Goal: Task Accomplishment & Management: Manage account settings

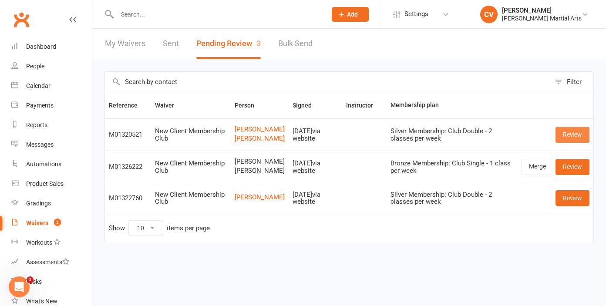
click at [568, 137] on link "Review" at bounding box center [573, 135] width 34 height 16
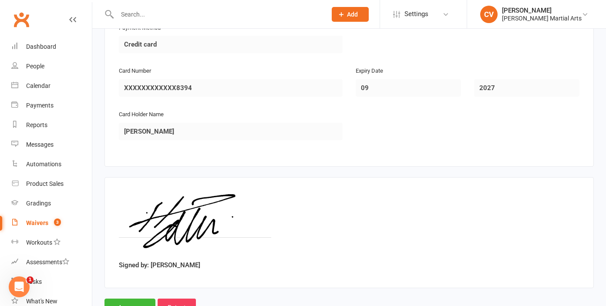
scroll to position [1436, 0]
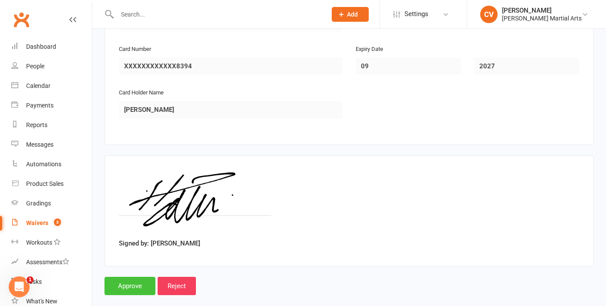
click at [136, 277] on input "Approve" at bounding box center [130, 286] width 51 height 18
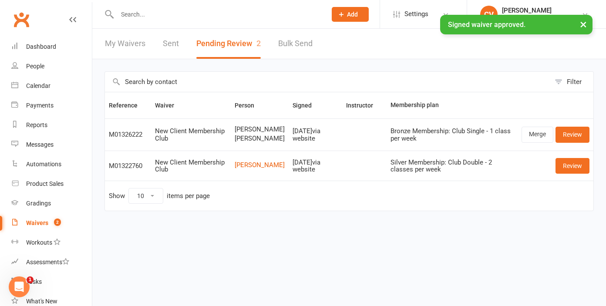
click at [586, 24] on button "×" at bounding box center [584, 24] width 16 height 19
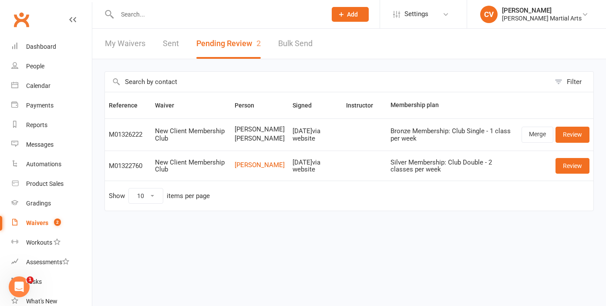
click at [131, 15] on input "text" at bounding box center [218, 14] width 206 height 12
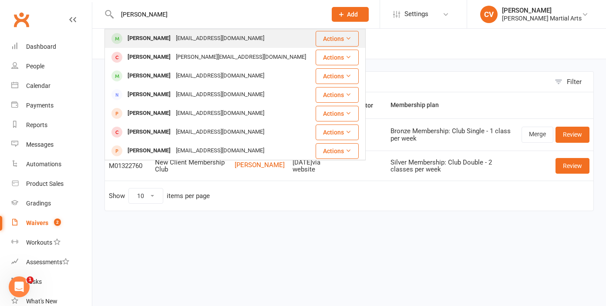
type input "[PERSON_NAME]"
click at [142, 37] on div "[PERSON_NAME]" at bounding box center [149, 38] width 48 height 13
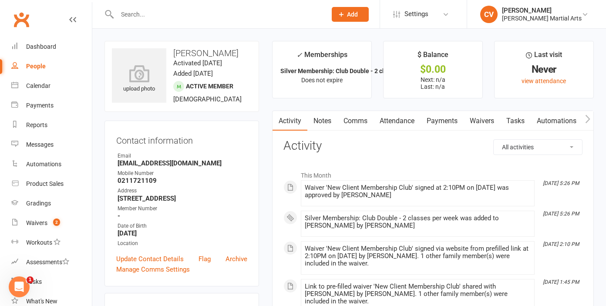
click at [436, 122] on link "Payments" at bounding box center [442, 121] width 43 height 20
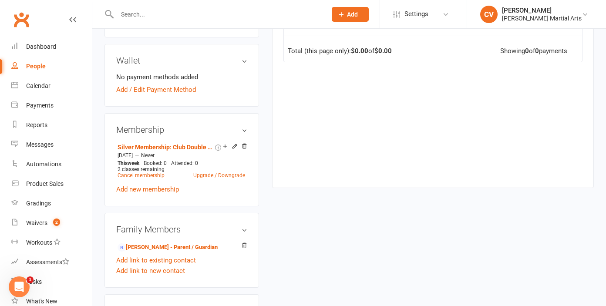
scroll to position [364, 0]
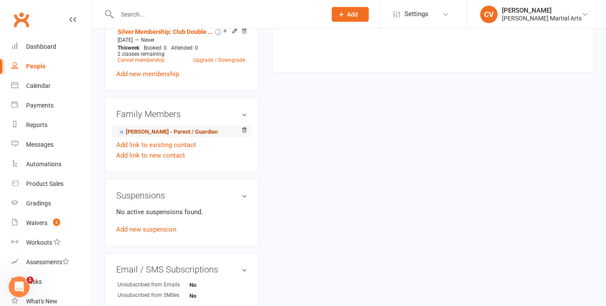
click at [140, 130] on link "[PERSON_NAME] - Parent / Guardian" at bounding box center [168, 132] width 100 height 9
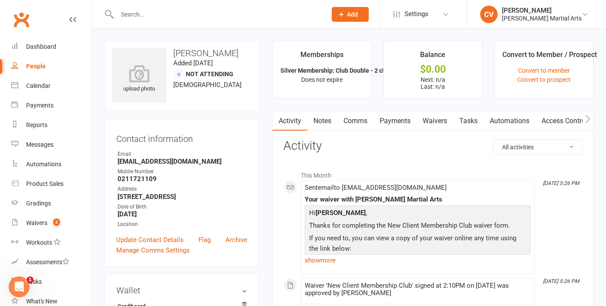
click at [413, 121] on link "Payments" at bounding box center [395, 121] width 43 height 20
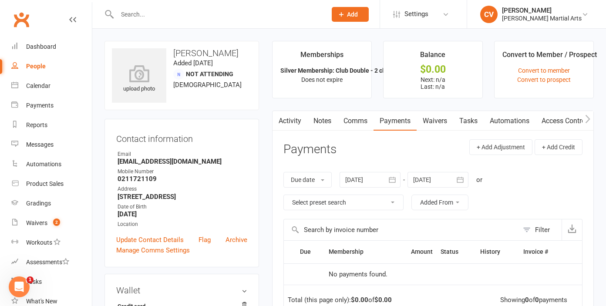
click at [142, 14] on input "text" at bounding box center [218, 14] width 206 height 12
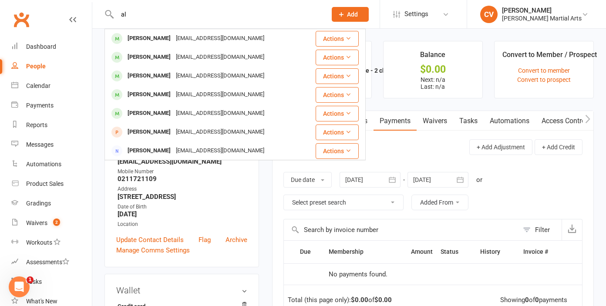
type input "a"
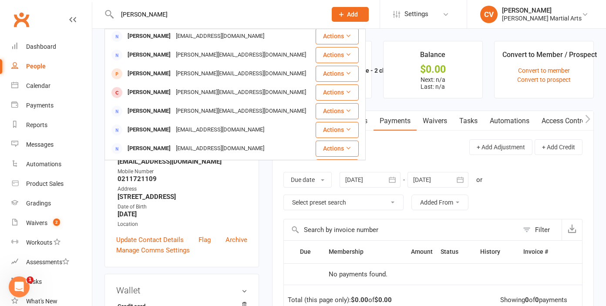
scroll to position [158, 0]
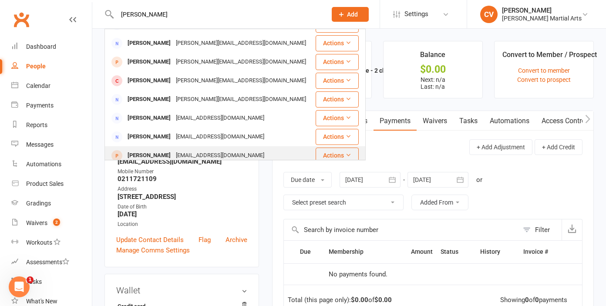
type input "[PERSON_NAME]"
click at [169, 149] on div "[PERSON_NAME]" at bounding box center [149, 155] width 48 height 13
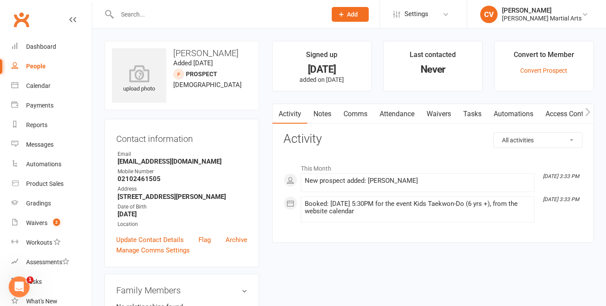
click at [156, 15] on input "text" at bounding box center [218, 14] width 206 height 12
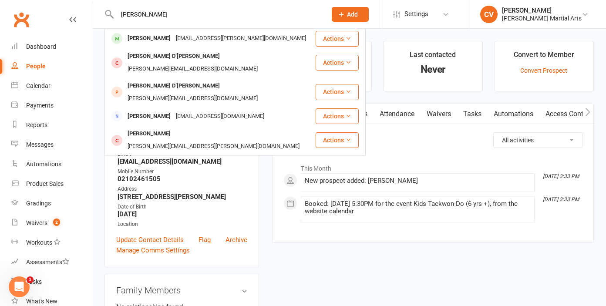
type input "[PERSON_NAME]"
click at [150, 34] on div "[PERSON_NAME]" at bounding box center [149, 38] width 48 height 13
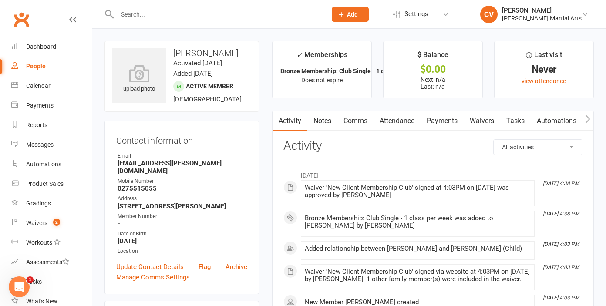
click at [437, 121] on link "Payments" at bounding box center [442, 121] width 43 height 20
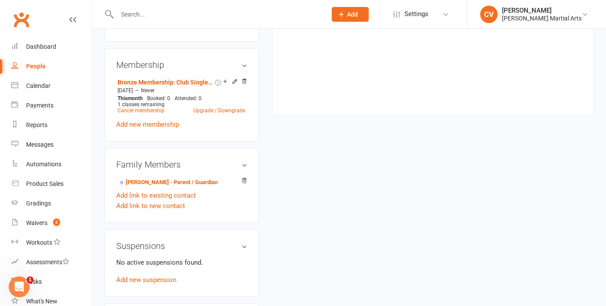
scroll to position [330, 0]
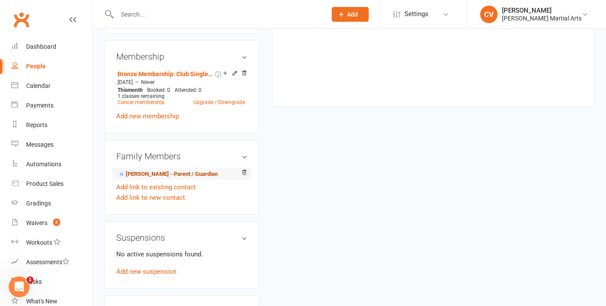
click at [184, 176] on link "[PERSON_NAME] - Parent / Guardian" at bounding box center [168, 174] width 100 height 9
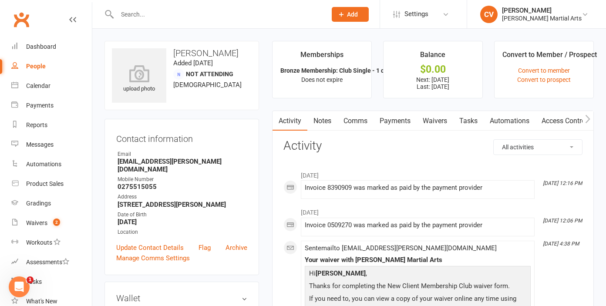
click at [405, 117] on link "Payments" at bounding box center [395, 121] width 43 height 20
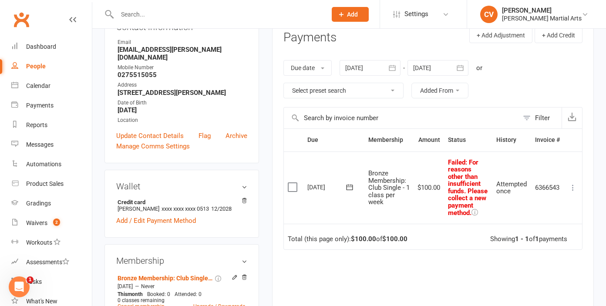
scroll to position [122, 0]
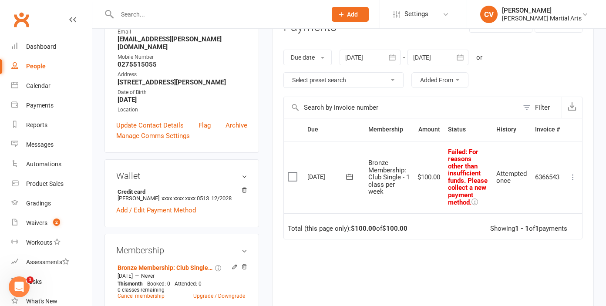
click at [375, 57] on div at bounding box center [370, 58] width 61 height 16
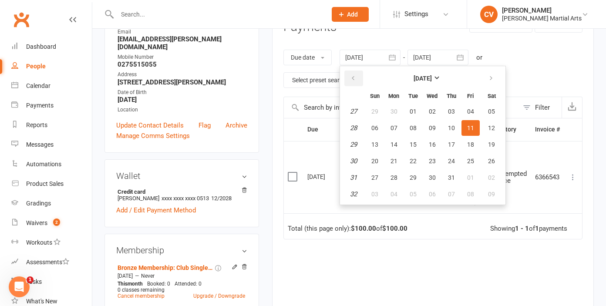
click at [352, 76] on icon "button" at bounding box center [353, 78] width 6 height 7
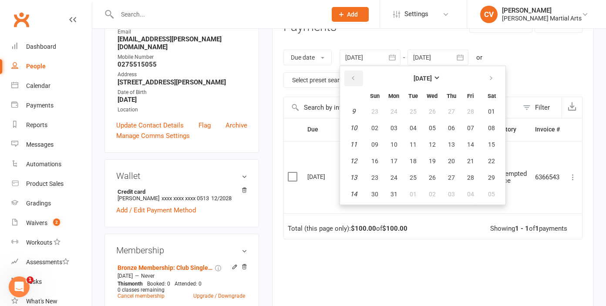
click at [352, 76] on icon "button" at bounding box center [353, 78] width 6 height 7
click at [440, 111] on button "01" at bounding box center [432, 112] width 18 height 16
type input "[DATE]"
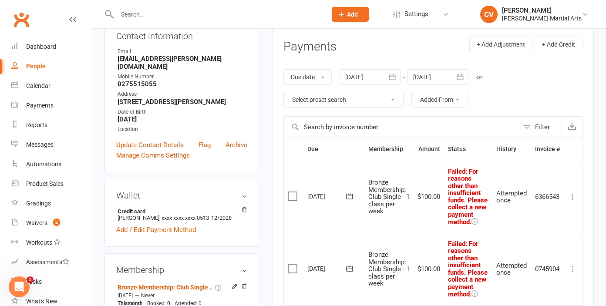
scroll to position [0, 0]
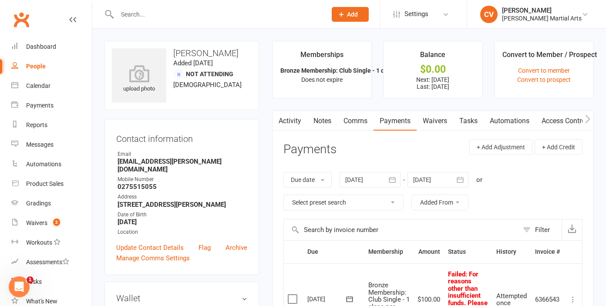
click at [185, 14] on input "text" at bounding box center [218, 14] width 206 height 12
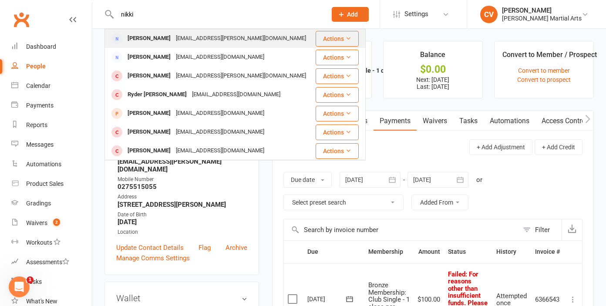
type input "nikki"
click at [136, 38] on div "[PERSON_NAME]" at bounding box center [149, 38] width 48 height 13
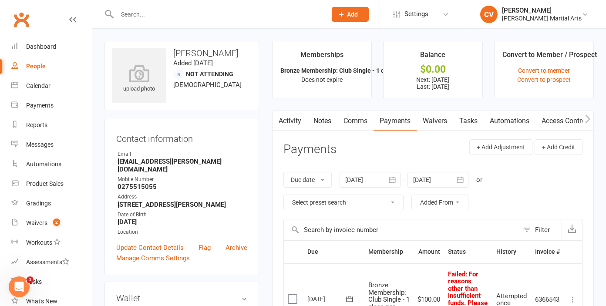
click at [171, 27] on div at bounding box center [213, 14] width 216 height 28
click at [171, 25] on div at bounding box center [213, 14] width 216 height 28
click at [148, 18] on input "text" at bounding box center [218, 14] width 206 height 12
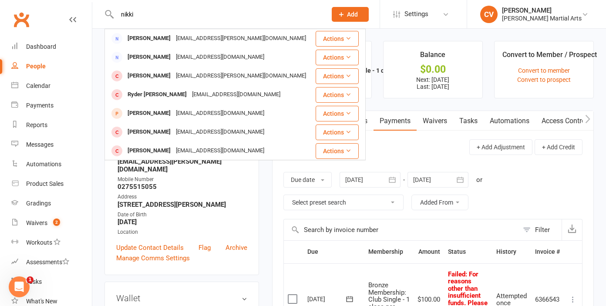
type input "nikki"
click at [564, 195] on div "Due date Due date Date paid Date failed Date settled [DATE] [DATE] Sun Mon Tue …" at bounding box center [432, 191] width 299 height 56
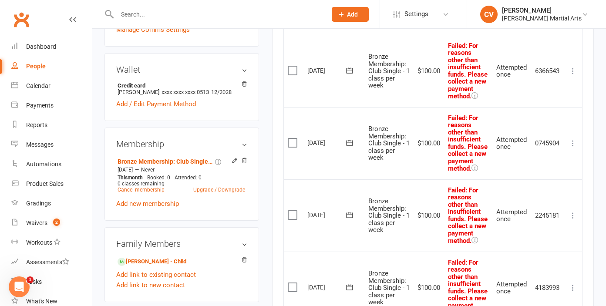
scroll to position [232, 0]
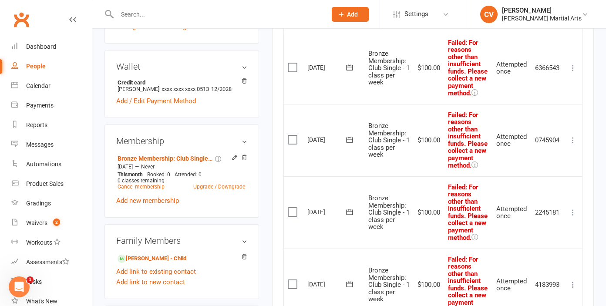
click at [573, 145] on icon at bounding box center [573, 140] width 9 height 9
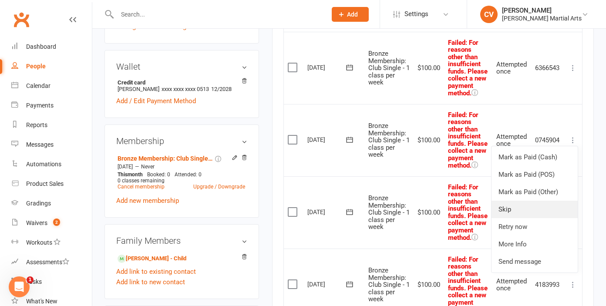
click at [512, 216] on link "Skip" at bounding box center [535, 209] width 86 height 17
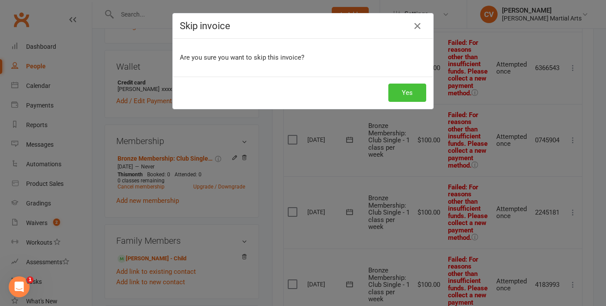
click at [404, 88] on button "Yes" at bounding box center [407, 93] width 38 height 18
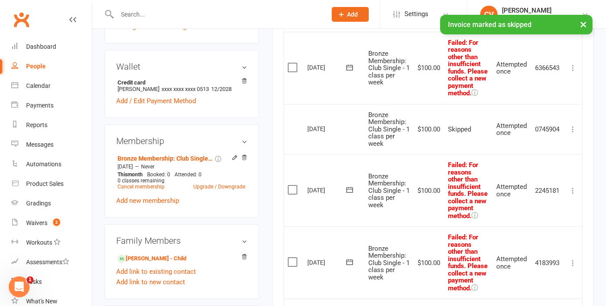
click at [574, 195] on icon at bounding box center [573, 190] width 9 height 9
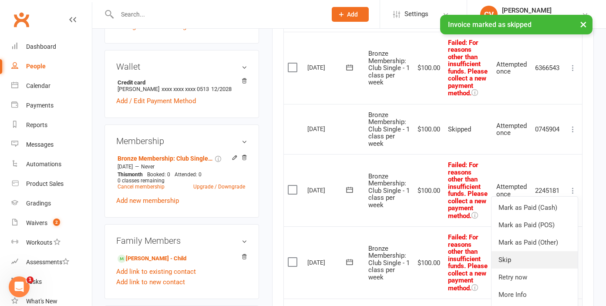
click at [511, 269] on link "Skip" at bounding box center [535, 259] width 86 height 17
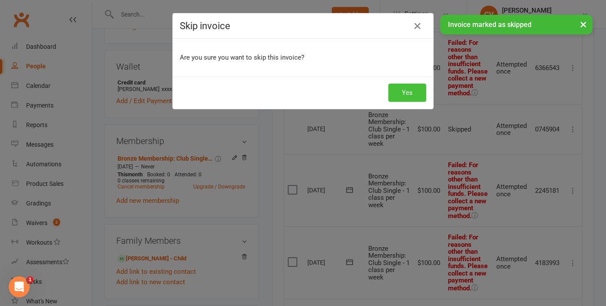
click at [408, 95] on button "Yes" at bounding box center [407, 93] width 38 height 18
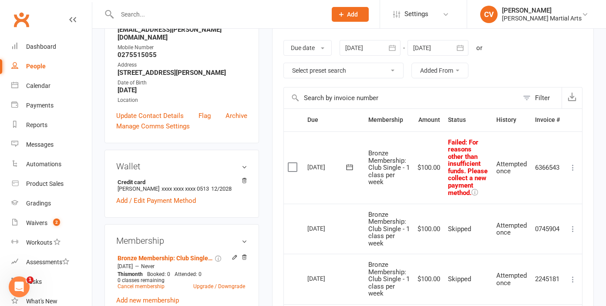
scroll to position [124, 0]
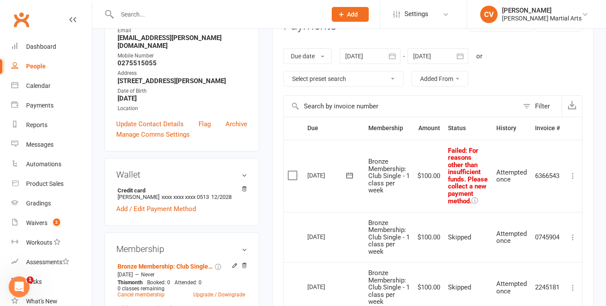
click at [435, 62] on div at bounding box center [438, 56] width 61 height 16
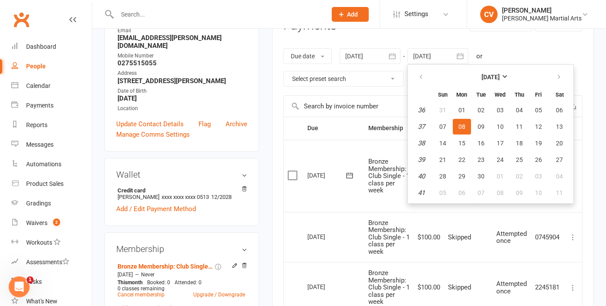
click at [580, 54] on div "Due date Due date Date paid Date failed Date settled [DATE] [DATE] Sun Mon Tue …" at bounding box center [432, 68] width 299 height 56
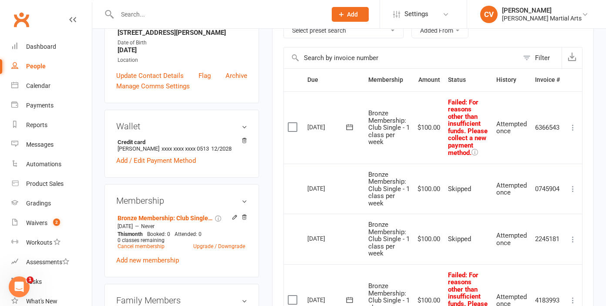
scroll to position [166, 0]
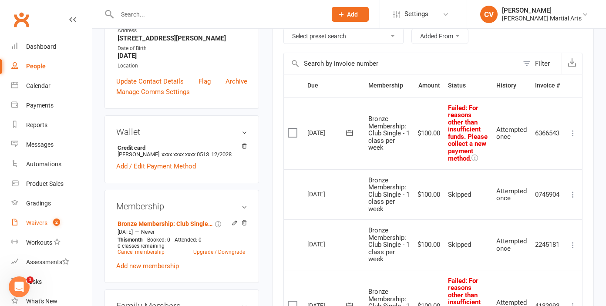
click at [46, 225] on div "Waivers" at bounding box center [36, 222] width 21 height 7
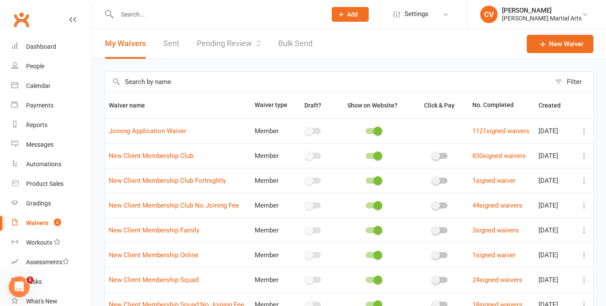
click at [248, 44] on link "Pending Review 2" at bounding box center [229, 44] width 64 height 30
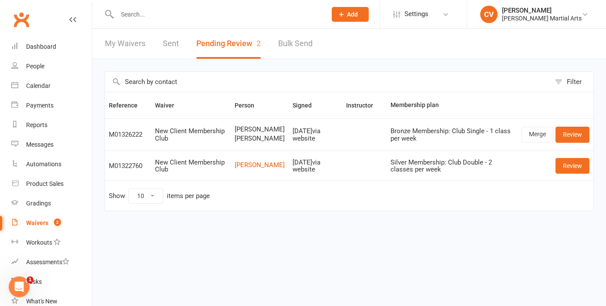
click at [138, 16] on input "text" at bounding box center [218, 14] width 206 height 12
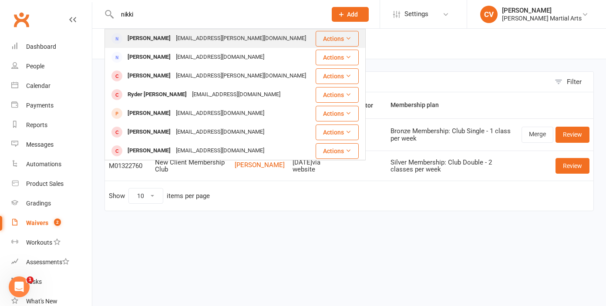
type input "nikki"
click at [140, 34] on div "[PERSON_NAME]" at bounding box center [149, 38] width 48 height 13
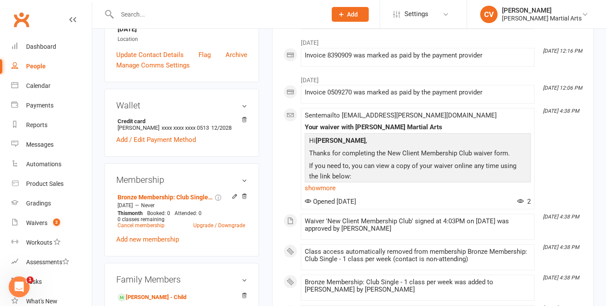
scroll to position [196, 0]
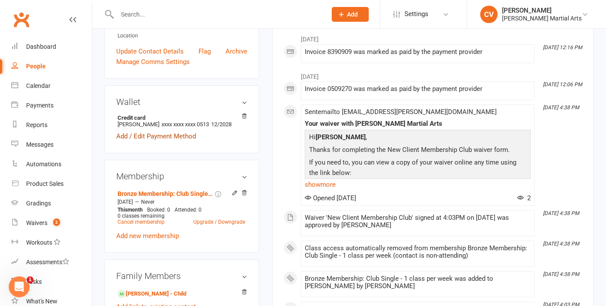
click at [174, 134] on link "Add / Edit Payment Method" at bounding box center [156, 136] width 80 height 10
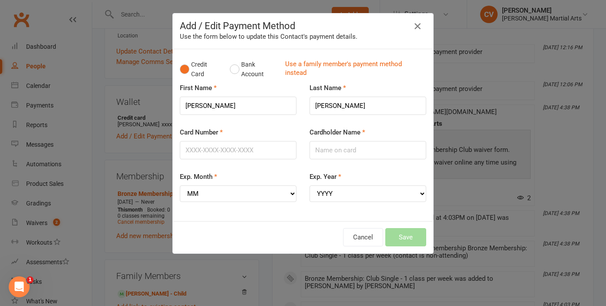
click at [422, 26] on icon "button" at bounding box center [417, 26] width 10 height 10
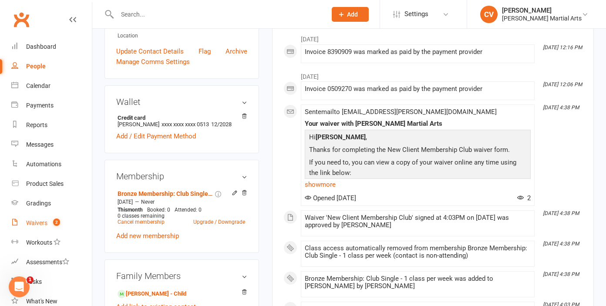
click at [43, 224] on div "Waivers" at bounding box center [36, 222] width 21 height 7
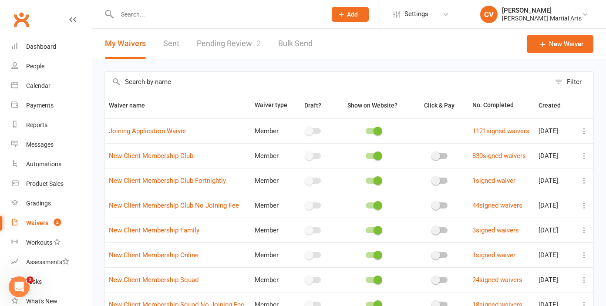
click at [228, 39] on link "Pending Review 2" at bounding box center [229, 44] width 64 height 30
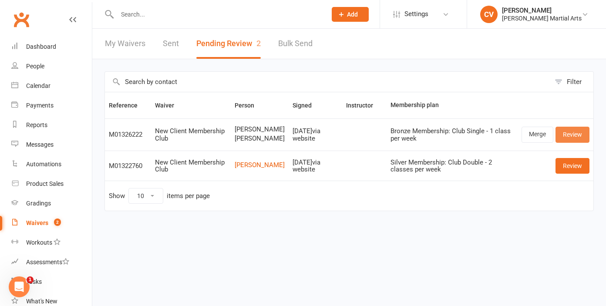
click at [571, 132] on link "Review" at bounding box center [573, 135] width 34 height 16
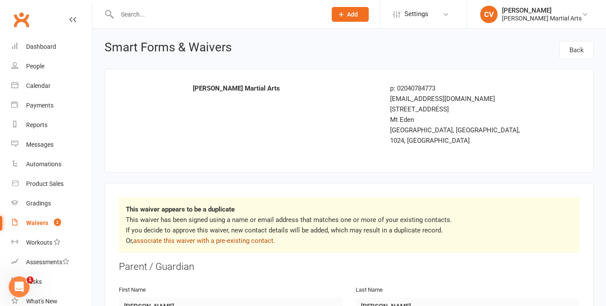
click at [196, 237] on link "associate this waiver with a pre-existing contact" at bounding box center [203, 241] width 140 height 8
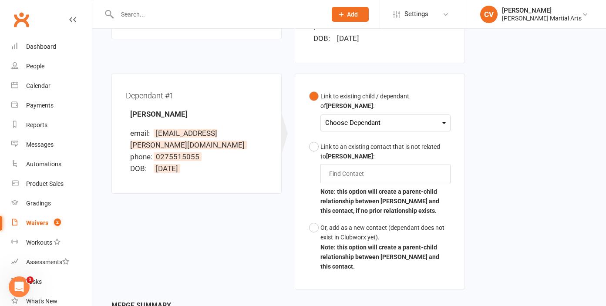
scroll to position [289, 0]
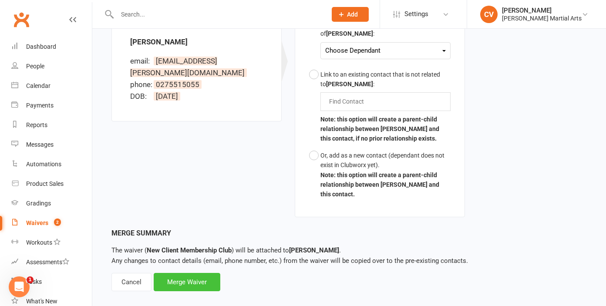
click at [207, 273] on div "Merge Waiver" at bounding box center [187, 282] width 67 height 18
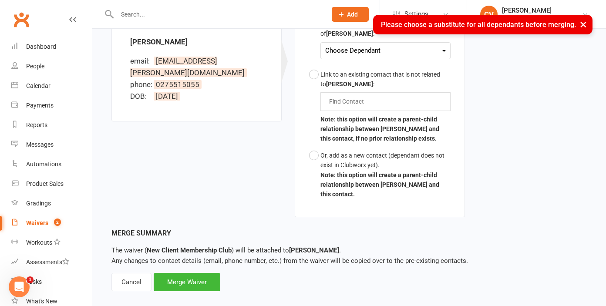
click at [584, 24] on button "×" at bounding box center [584, 24] width 16 height 19
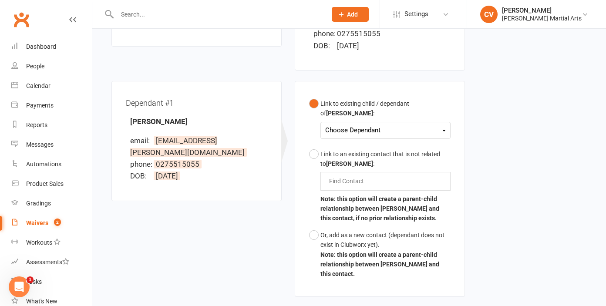
scroll to position [209, 0]
click at [379, 125] on div "Choose Dependant" at bounding box center [385, 131] width 121 height 12
click at [367, 142] on link "[PERSON_NAME]" at bounding box center [369, 151] width 86 height 19
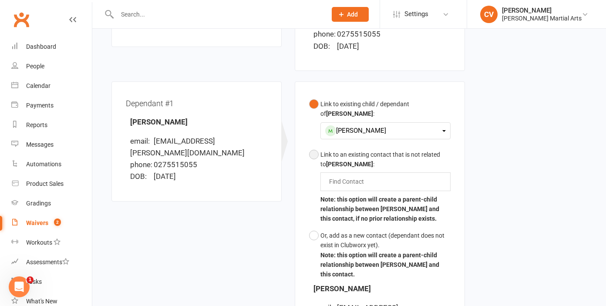
click at [357, 176] on input "text" at bounding box center [348, 181] width 40 height 10
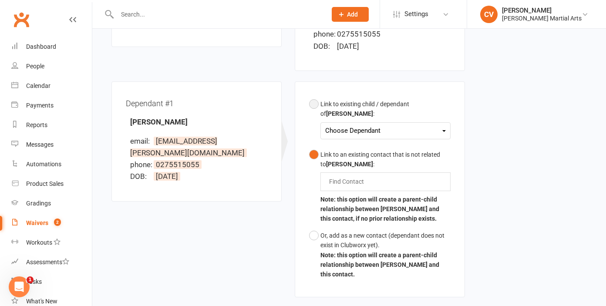
click at [314, 96] on button "Link to existing child / dependant of [PERSON_NAME] : Choose Dependant [PERSON_…" at bounding box center [380, 121] width 142 height 51
click at [429, 125] on div "Choose Dependant" at bounding box center [385, 131] width 121 height 12
click at [398, 142] on link "[PERSON_NAME]" at bounding box center [369, 151] width 86 height 19
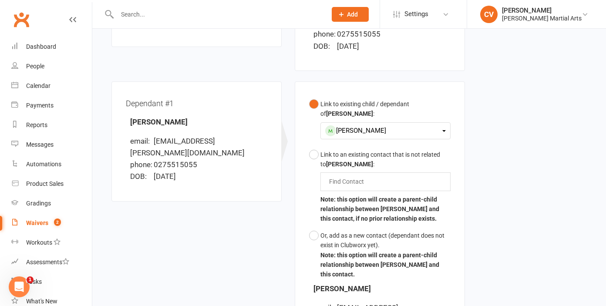
scroll to position [359, 0]
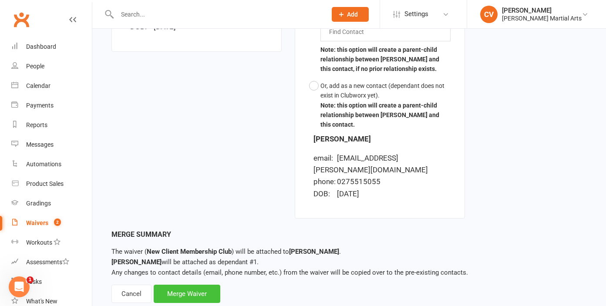
click at [199, 285] on div "Merge Waiver" at bounding box center [187, 294] width 67 height 18
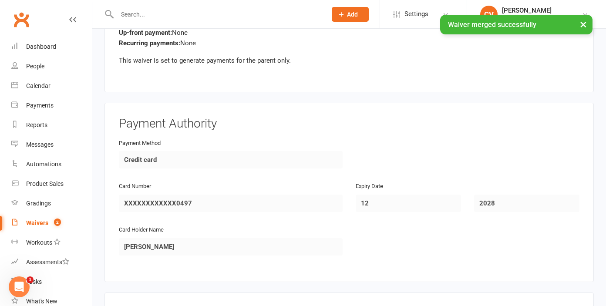
scroll to position [1436, 0]
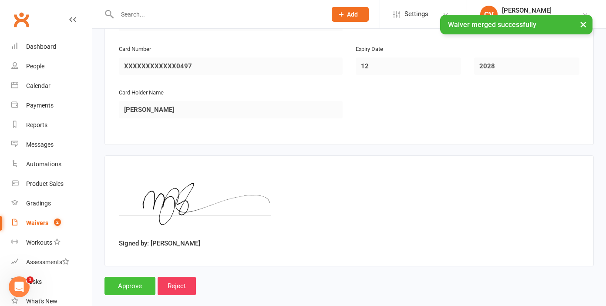
click at [133, 277] on input "Approve" at bounding box center [130, 286] width 51 height 18
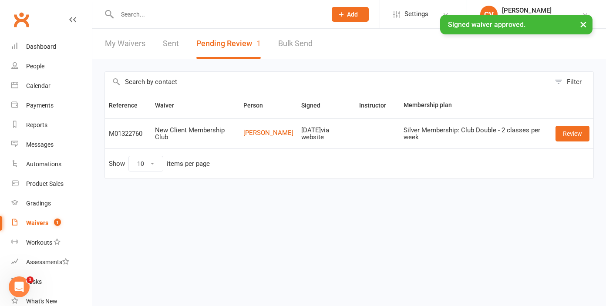
click at [146, 14] on input "text" at bounding box center [218, 14] width 206 height 12
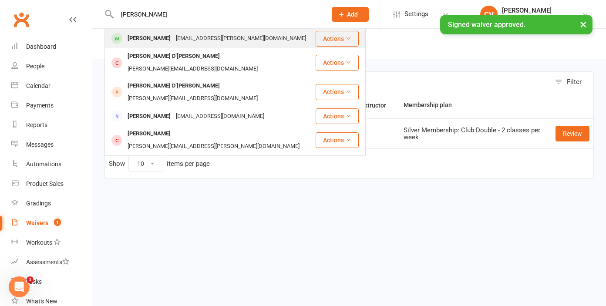
type input "[PERSON_NAME]"
click at [141, 38] on div "[PERSON_NAME]" at bounding box center [149, 38] width 48 height 13
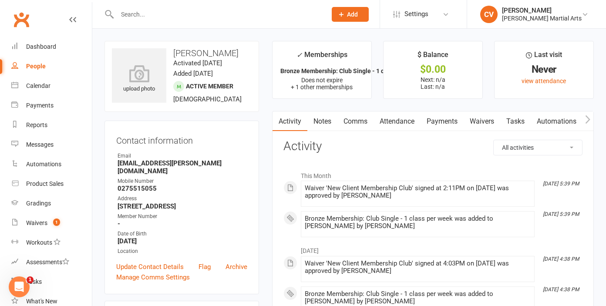
click at [438, 118] on link "Payments" at bounding box center [442, 121] width 43 height 20
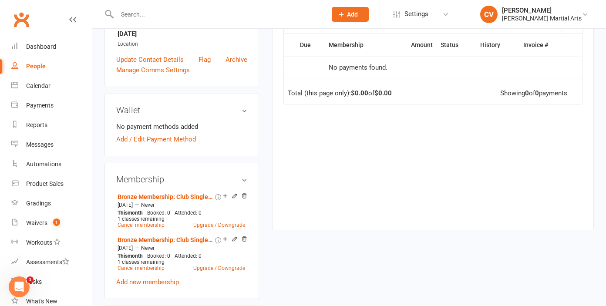
scroll to position [284, 0]
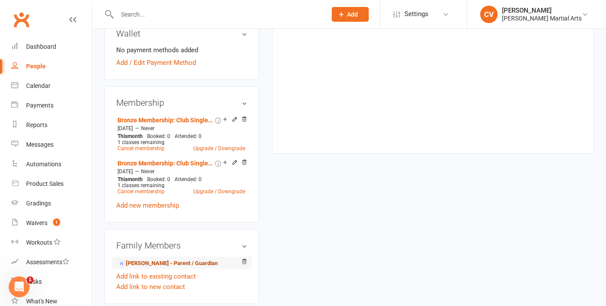
click at [192, 259] on link "[PERSON_NAME] - Parent / Guardian" at bounding box center [168, 263] width 100 height 9
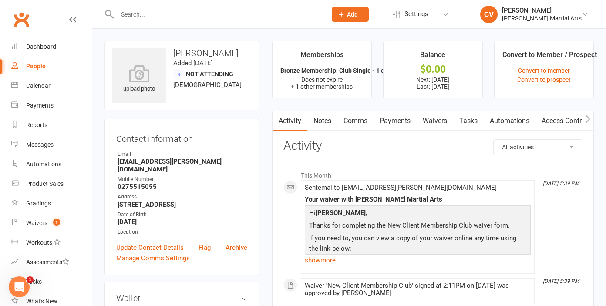
click at [398, 120] on link "Payments" at bounding box center [395, 121] width 43 height 20
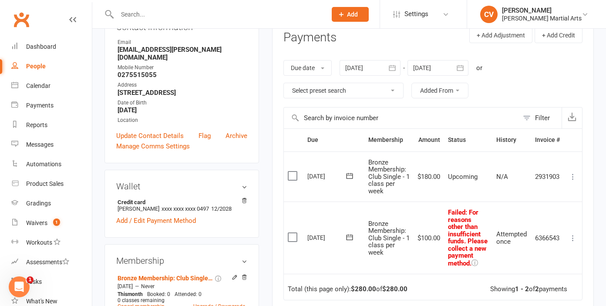
scroll to position [108, 0]
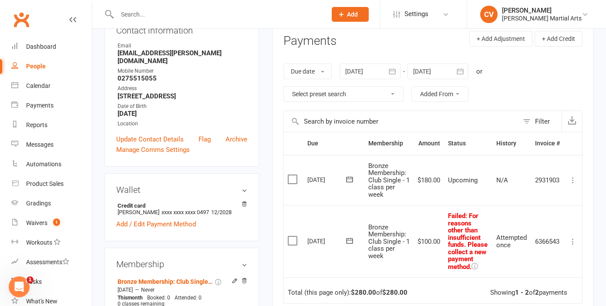
click at [374, 70] on div at bounding box center [370, 72] width 61 height 16
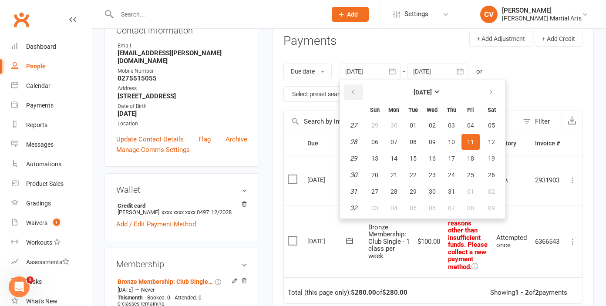
click at [353, 94] on icon "button" at bounding box center [353, 92] width 6 height 7
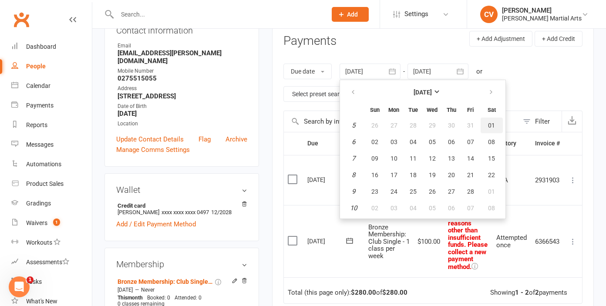
click at [488, 124] on button "01" at bounding box center [492, 126] width 22 height 16
type input "[DATE]"
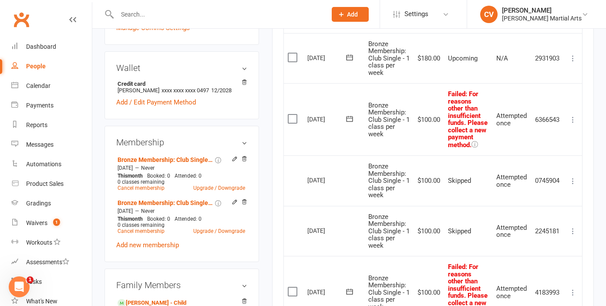
scroll to position [217, 0]
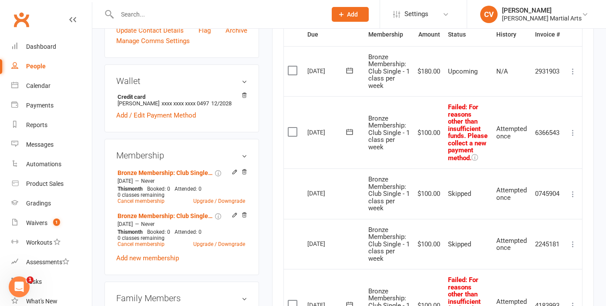
click at [573, 135] on icon at bounding box center [573, 132] width 9 height 9
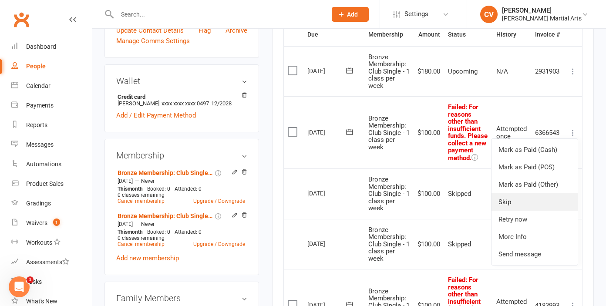
click at [529, 209] on link "Skip" at bounding box center [535, 201] width 86 height 17
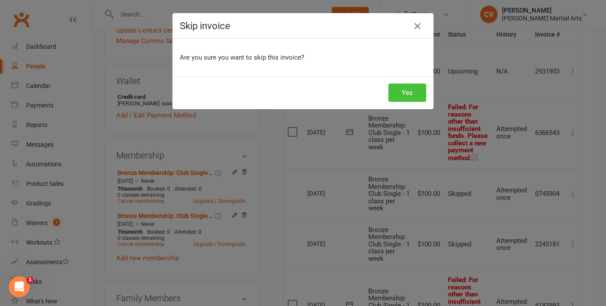
click at [405, 84] on button "Yes" at bounding box center [407, 93] width 38 height 18
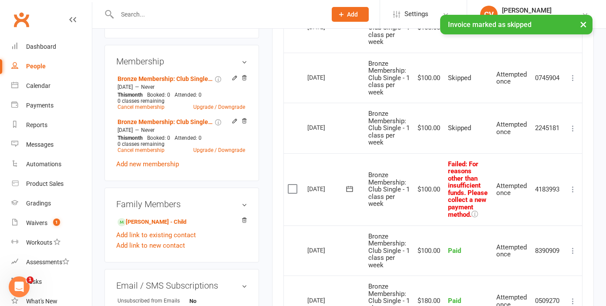
scroll to position [314, 0]
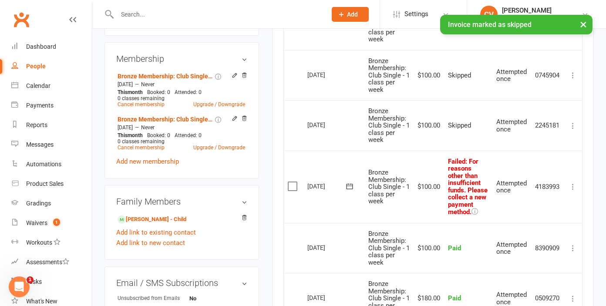
click at [573, 190] on icon at bounding box center [573, 186] width 9 height 9
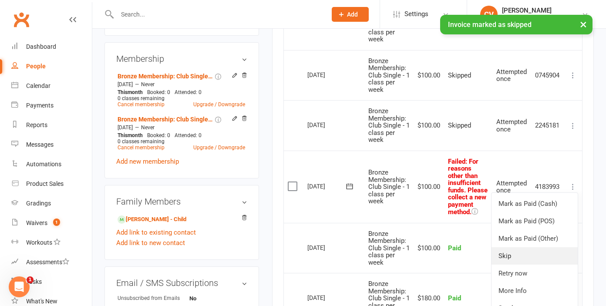
click at [513, 265] on link "Skip" at bounding box center [535, 255] width 86 height 17
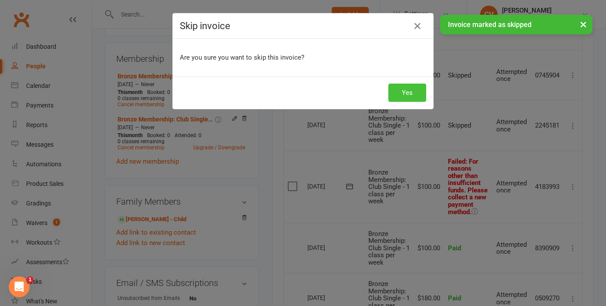
click at [402, 96] on button "Yes" at bounding box center [407, 93] width 38 height 18
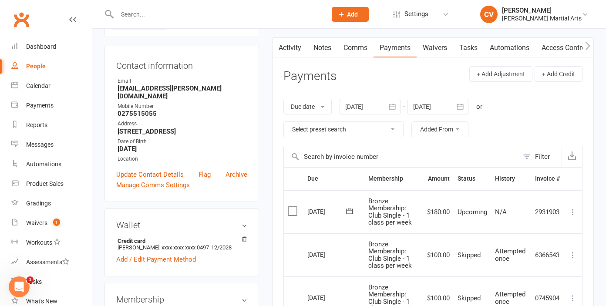
scroll to position [76, 0]
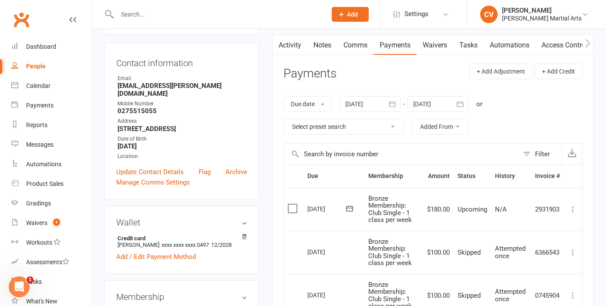
click at [577, 212] on icon at bounding box center [573, 209] width 9 height 9
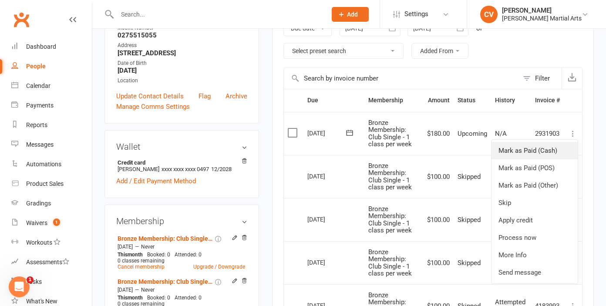
scroll to position [153, 0]
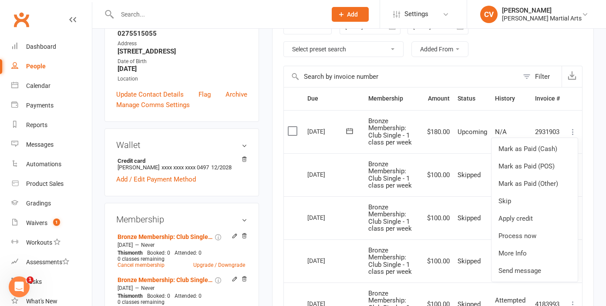
click at [452, 65] on div "Due date Due date Date paid Date failed Date settled [DATE] [DATE] Sun Mon Tue …" at bounding box center [432, 38] width 299 height 56
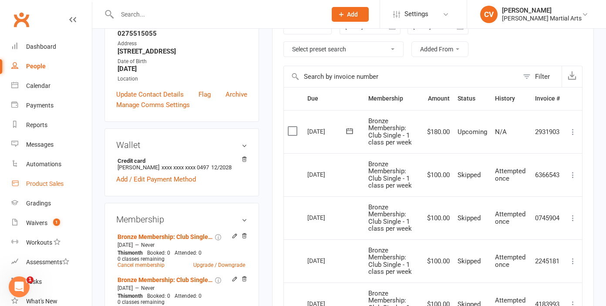
click at [57, 184] on div "Product Sales" at bounding box center [44, 183] width 37 height 7
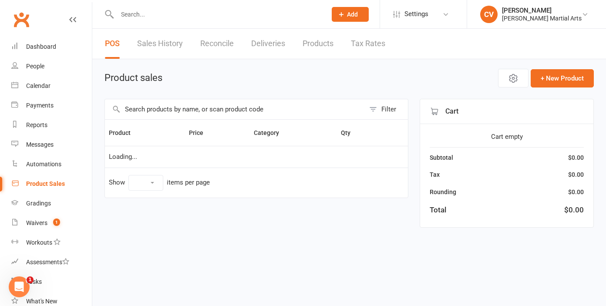
select select "10"
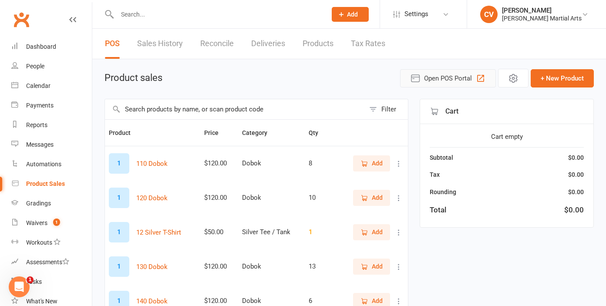
click at [462, 77] on span "Open POS Portal" at bounding box center [448, 78] width 48 height 10
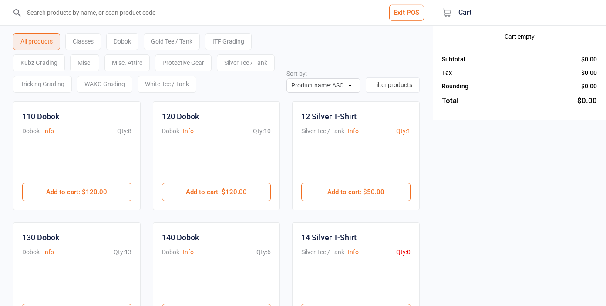
click at [71, 13] on input "search" at bounding box center [222, 12] width 398 height 25
click at [82, 13] on input "search" at bounding box center [222, 12] width 398 height 25
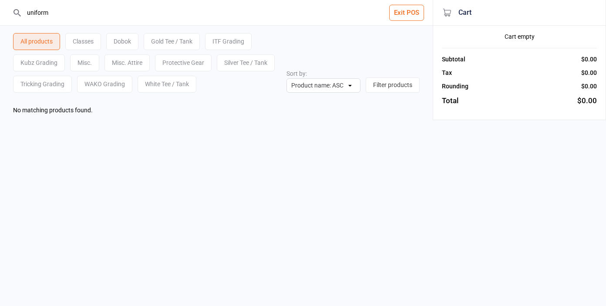
click at [121, 39] on div "Dobok" at bounding box center [122, 41] width 32 height 17
click at [123, 38] on div "Dobok" at bounding box center [122, 41] width 32 height 17
click at [76, 44] on div "Classes" at bounding box center [83, 41] width 36 height 17
click at [36, 40] on div "All products" at bounding box center [36, 41] width 47 height 17
click at [163, 40] on div "Gold Tee / Tank" at bounding box center [172, 41] width 56 height 17
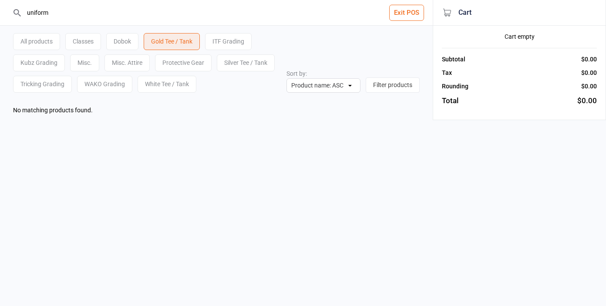
click at [120, 41] on div "Dobok" at bounding box center [122, 41] width 32 height 17
drag, startPoint x: 90, startPoint y: 9, endPoint x: -3, endPoint y: 8, distance: 93.6
click at [0, 8] on html "uniform Exit POS All products Classes Dobok Gold Tee / Tank ITF Grading Kubz Gr…" at bounding box center [303, 153] width 606 height 306
click at [43, 13] on input "uniform" at bounding box center [222, 12] width 398 height 25
click at [57, 12] on input "uniform" at bounding box center [222, 12] width 398 height 25
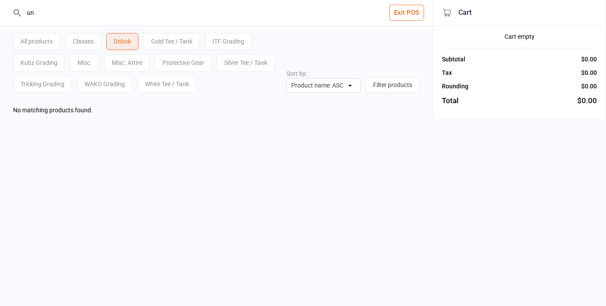
type input "u"
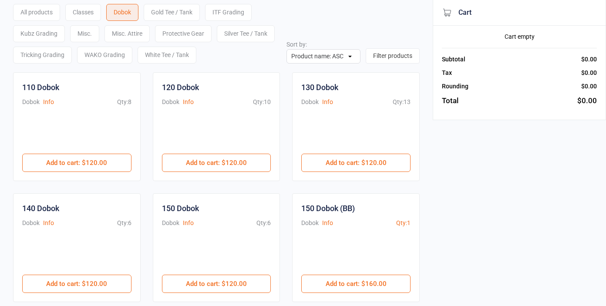
scroll to position [70, 0]
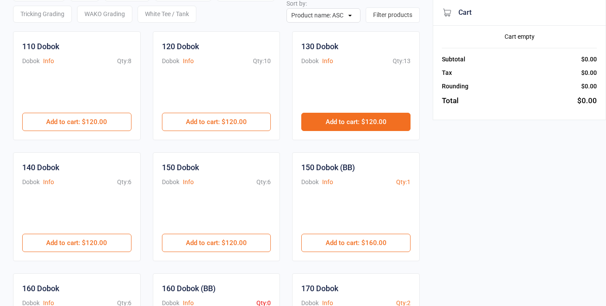
click at [357, 118] on button "Add to cart : $120.00" at bounding box center [355, 122] width 109 height 18
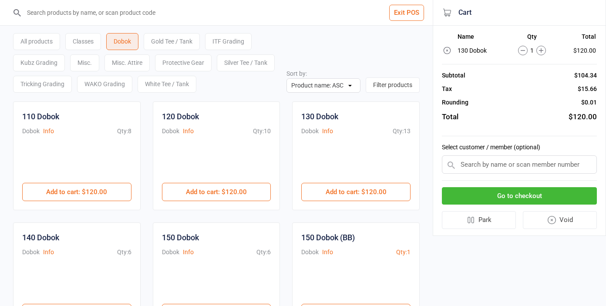
click at [190, 63] on div "Protective Gear" at bounding box center [183, 62] width 57 height 17
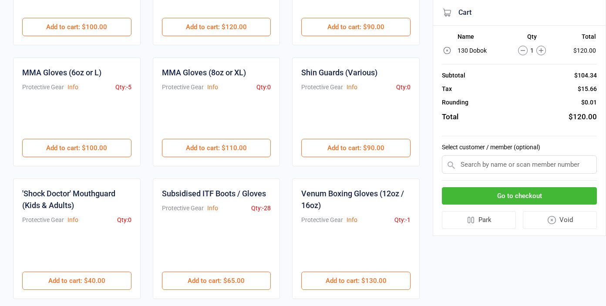
scroll to position [192, 0]
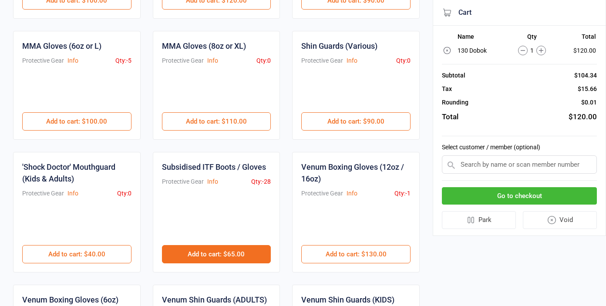
click at [236, 248] on button "Add to cart : $65.00" at bounding box center [216, 254] width 109 height 18
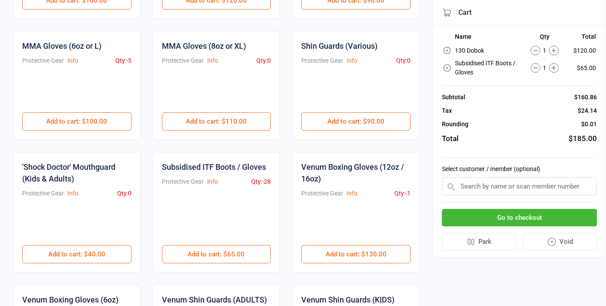
click at [556, 70] on icon at bounding box center [554, 68] width 10 height 10
click at [495, 189] on input "text" at bounding box center [519, 186] width 155 height 18
click at [505, 187] on input "text" at bounding box center [519, 186] width 155 height 18
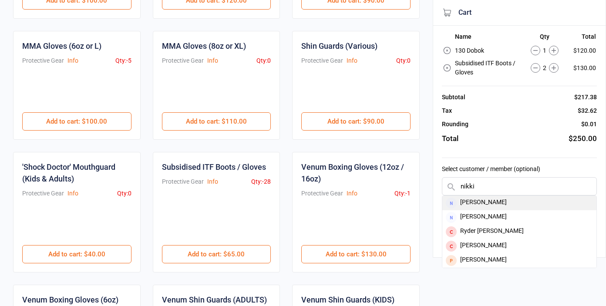
type input "nikki"
click at [498, 205] on div "[PERSON_NAME]" at bounding box center [519, 203] width 154 height 14
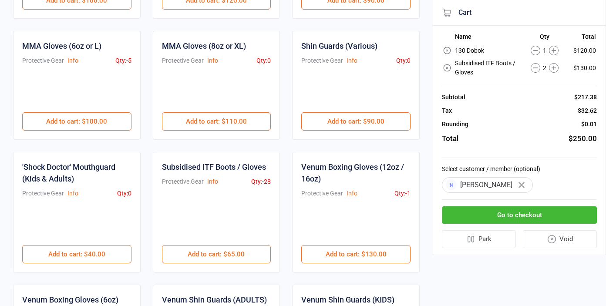
click at [516, 219] on button "Go to checkout" at bounding box center [519, 215] width 155 height 18
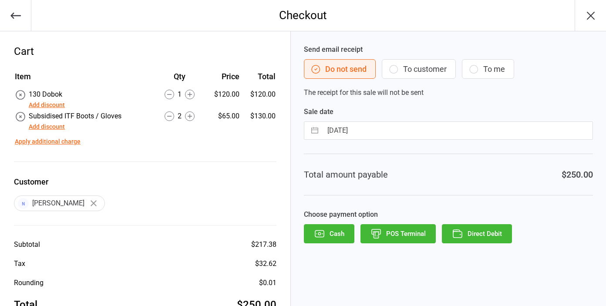
click at [49, 107] on button "Add discount" at bounding box center [47, 105] width 36 height 9
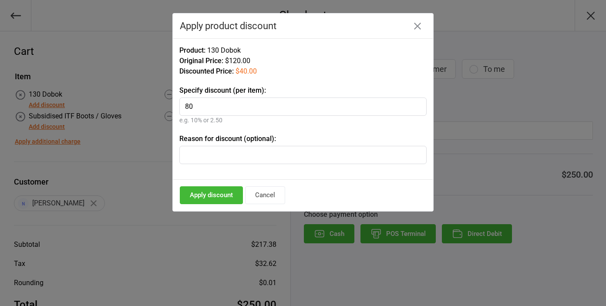
type input "80"
click at [225, 191] on button "Apply discount" at bounding box center [211, 195] width 63 height 18
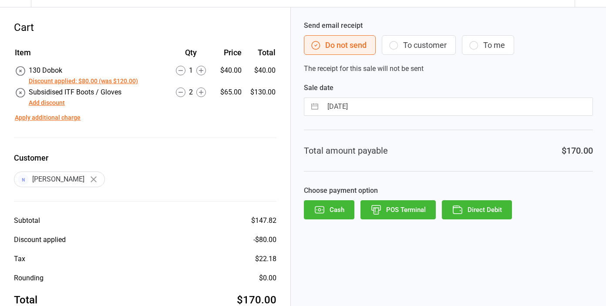
scroll to position [26, 0]
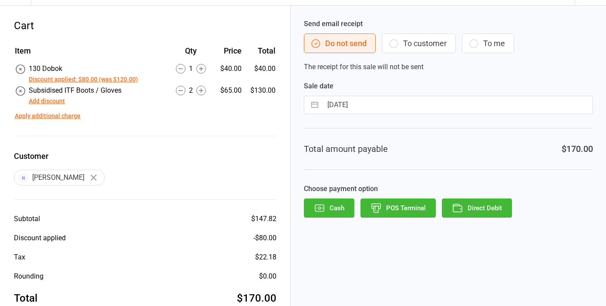
click at [494, 212] on button "Direct Debit" at bounding box center [477, 208] width 70 height 19
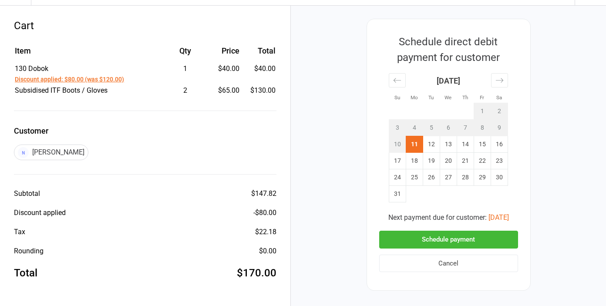
click at [471, 239] on button "Schedule payment" at bounding box center [448, 240] width 139 height 18
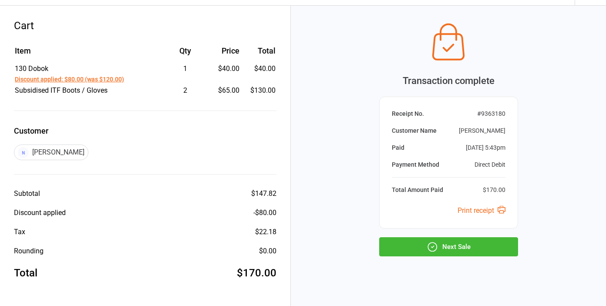
click at [458, 249] on button "Next Sale" at bounding box center [448, 246] width 139 height 19
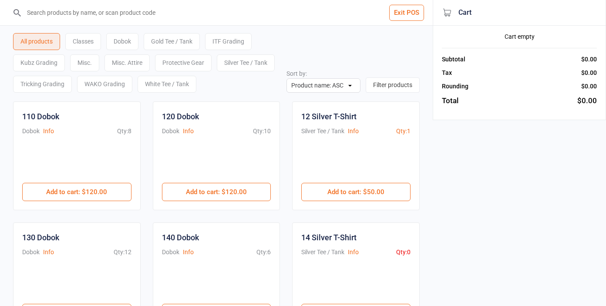
click at [409, 8] on button "Exit POS" at bounding box center [406, 13] width 35 height 16
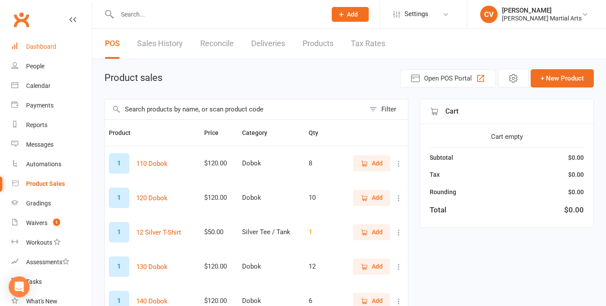
click at [40, 39] on link "Dashboard" at bounding box center [51, 47] width 81 height 20
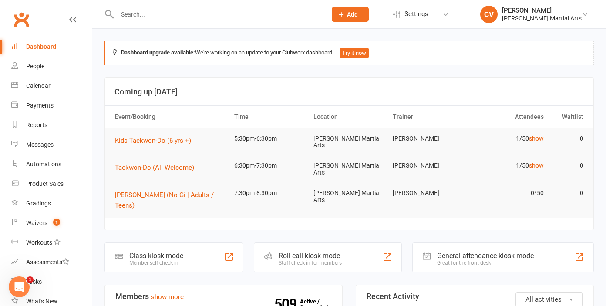
click at [135, 17] on input "text" at bounding box center [218, 14] width 206 height 12
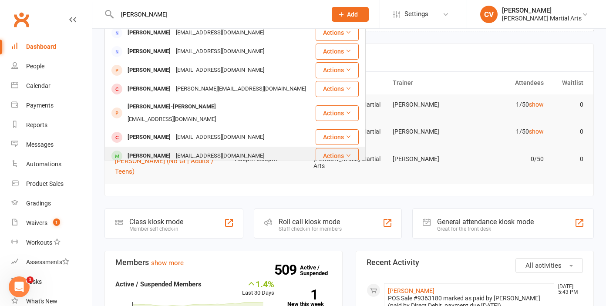
scroll to position [44, 0]
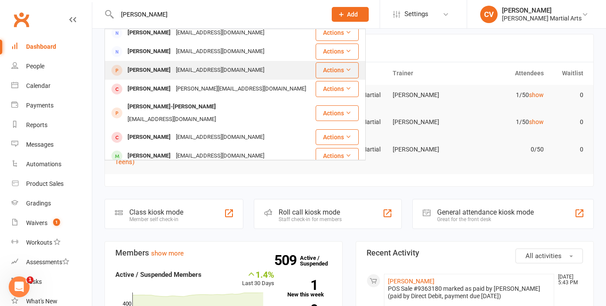
type input "[PERSON_NAME]"
click at [188, 64] on div "[EMAIL_ADDRESS][DOMAIN_NAME]" at bounding box center [220, 70] width 94 height 13
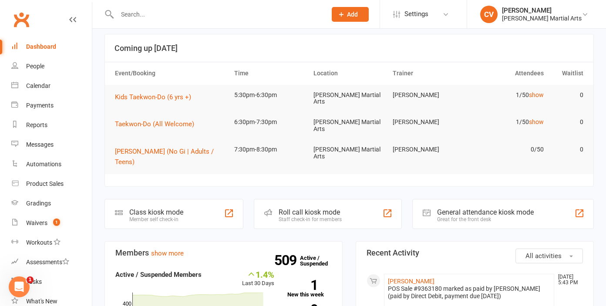
click at [138, 14] on input "text" at bounding box center [218, 14] width 206 height 12
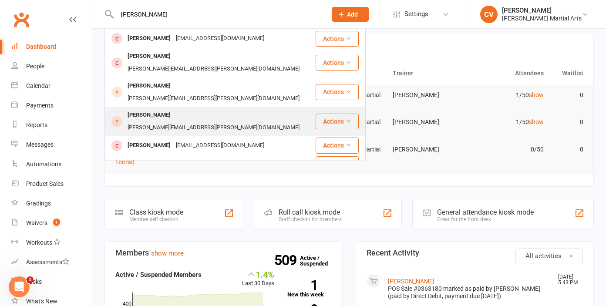
scroll to position [244, 0]
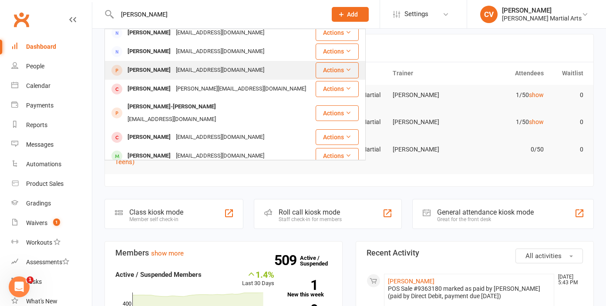
type input "[PERSON_NAME]"
click at [169, 64] on div "[PERSON_NAME]" at bounding box center [149, 70] width 48 height 13
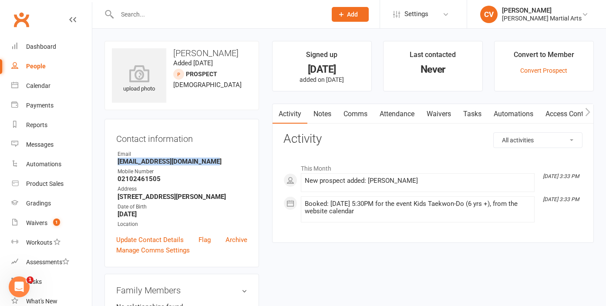
drag, startPoint x: 118, startPoint y: 162, endPoint x: 224, endPoint y: 162, distance: 105.8
click at [224, 162] on strong "[EMAIL_ADDRESS][DOMAIN_NAME]" at bounding box center [183, 162] width 130 height 8
copy strong "[EMAIL_ADDRESS][DOMAIN_NAME]"
drag, startPoint x: 208, startPoint y: 52, endPoint x: 172, endPoint y: 49, distance: 35.8
click at [172, 49] on h3 "[PERSON_NAME]" at bounding box center [182, 53] width 140 height 10
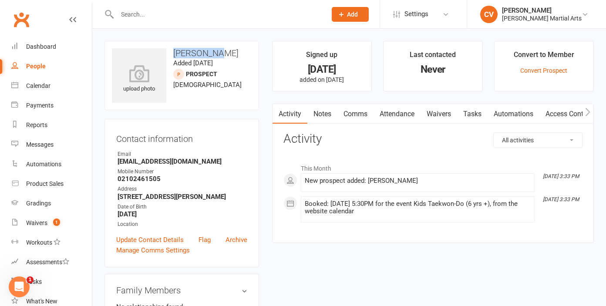
copy h3 "Iyrabella"
click at [435, 116] on link "Waivers" at bounding box center [439, 114] width 37 height 20
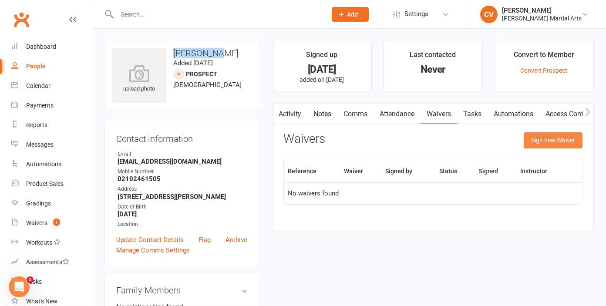
click at [548, 138] on button "Sign new Waiver" at bounding box center [553, 140] width 59 height 16
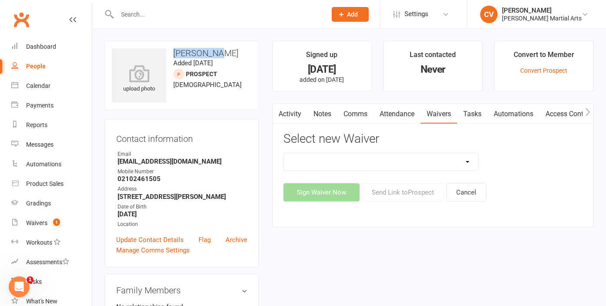
click at [469, 166] on select "Joining Application Waiver New Client Membership Club New Client Membership Clu…" at bounding box center [381, 161] width 194 height 17
select select "4182"
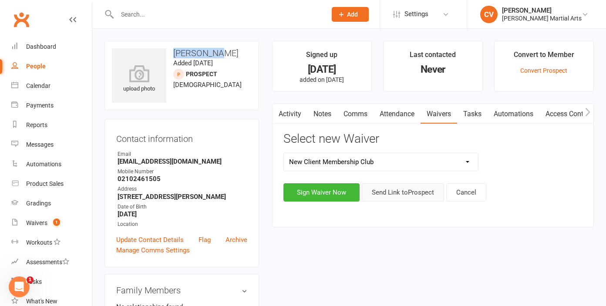
click at [398, 191] on button "Send Link to Prospect" at bounding box center [403, 192] width 82 height 18
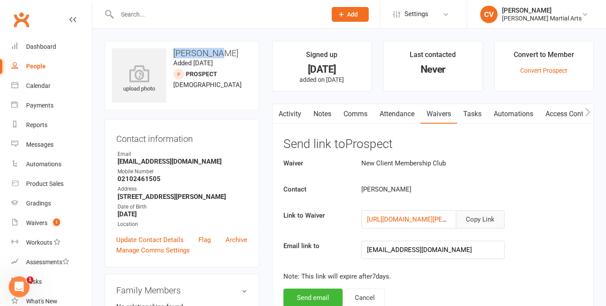
click at [493, 217] on button "Copy Link" at bounding box center [480, 219] width 49 height 18
